Goal: Transaction & Acquisition: Subscribe to service/newsletter

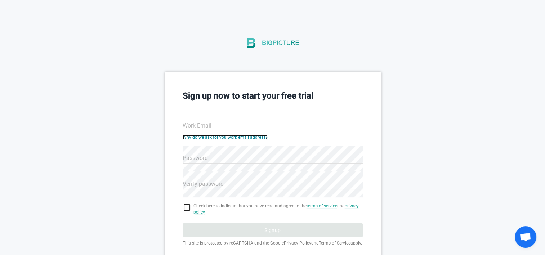
scroll to position [60, 0]
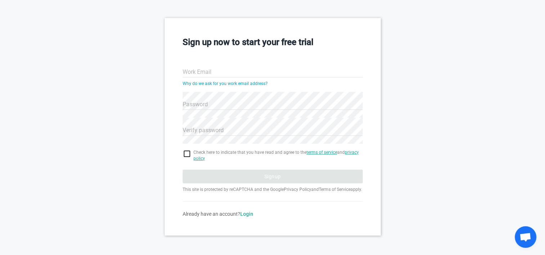
click at [243, 66] on input "Work Email" at bounding box center [272, 72] width 180 height 26
paste input "arjun.p223a00019@greatlakes.edu.in"
type input "arjun.p223a00019@greatlakes.edu.in"
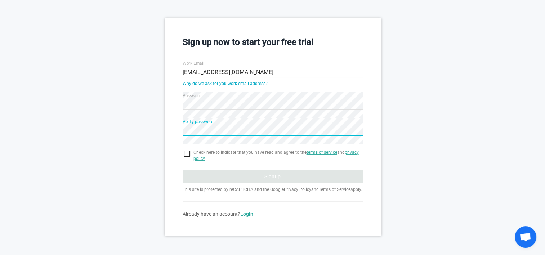
click at [184, 149] on input "checkbox" at bounding box center [272, 153] width 180 height 9
checkbox input "true"
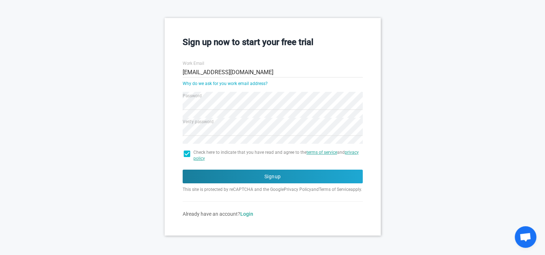
click at [193, 161] on form "Work Email arjun.p223a00019@greatlakes.edu.in Why do we ask for you work email …" at bounding box center [272, 135] width 180 height 163
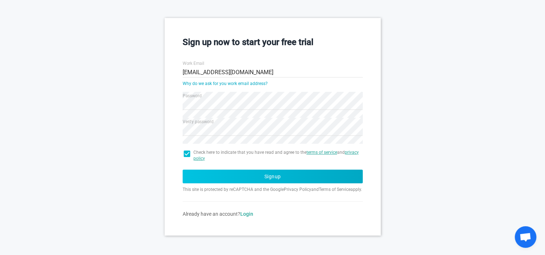
click at [193, 171] on button "Signup" at bounding box center [272, 177] width 180 height 14
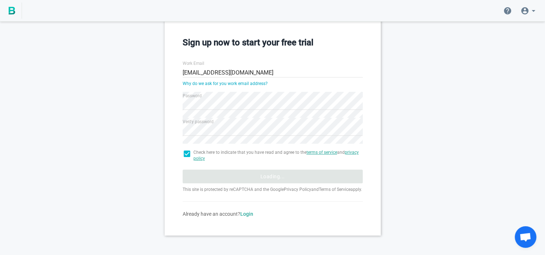
scroll to position [11, 0]
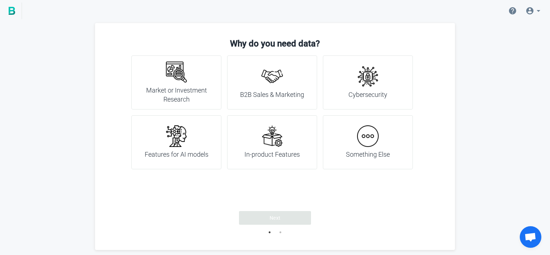
click at [184, 79] on img at bounding box center [177, 72] width 22 height 22
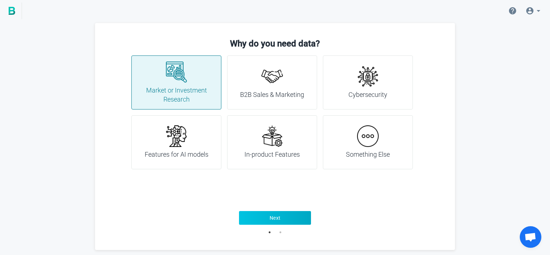
click at [267, 218] on button "Next" at bounding box center [275, 218] width 72 height 14
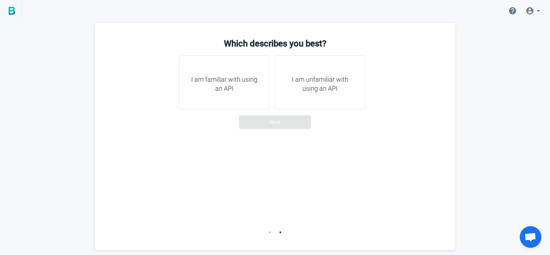
click at [288, 79] on h4 "I am unfamiliar with using an API" at bounding box center [320, 84] width 72 height 18
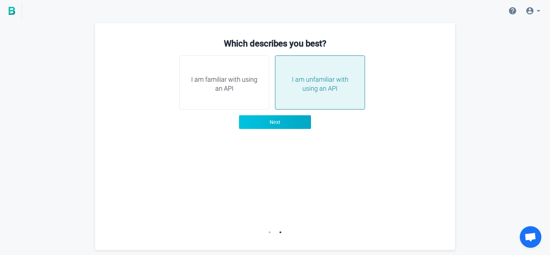
click at [278, 122] on span "Next" at bounding box center [275, 121] width 11 height 7
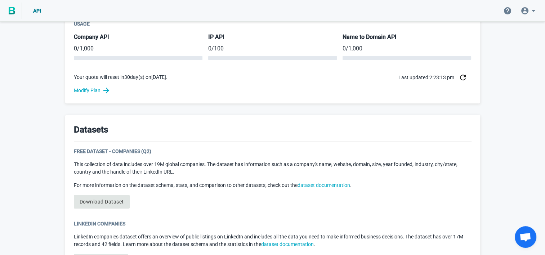
scroll to position [282, 0]
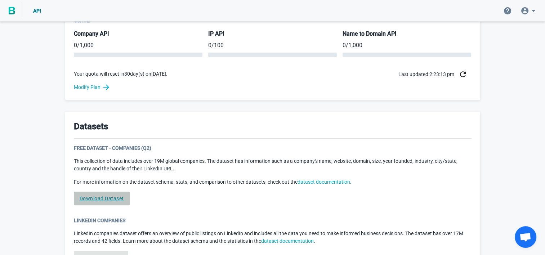
click at [112, 194] on link "Download Dataset" at bounding box center [102, 198] width 56 height 14
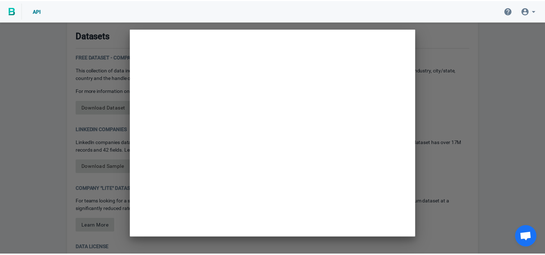
scroll to position [0, 0]
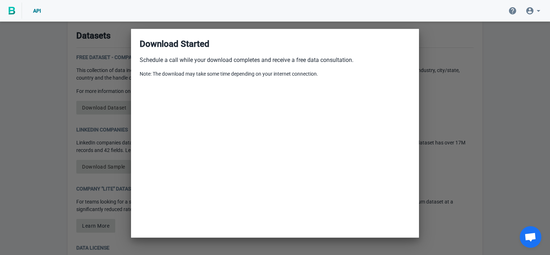
click at [451, 91] on div at bounding box center [275, 127] width 550 height 255
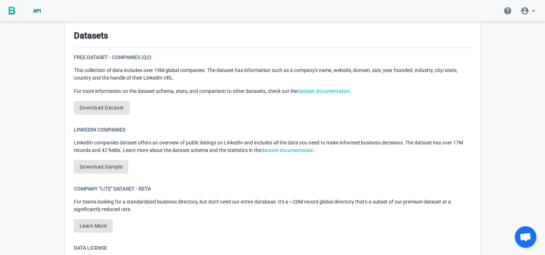
scroll to position [428, 0]
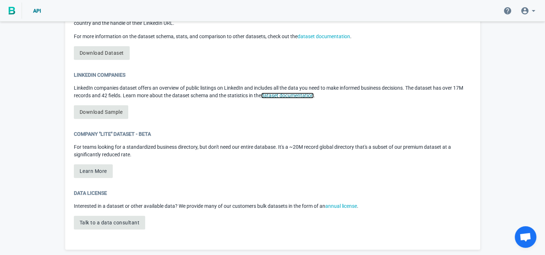
click at [286, 97] on link "dataset documentation" at bounding box center [287, 95] width 53 height 6
